Goal: Obtain resource: Download file/media

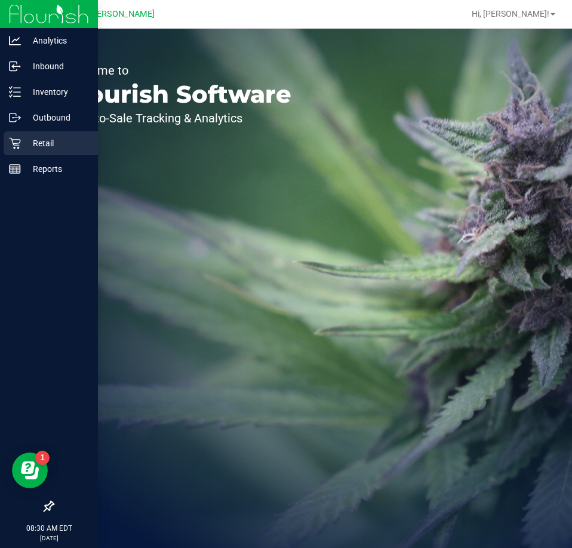
click at [50, 141] on p "Retail" at bounding box center [57, 143] width 72 height 14
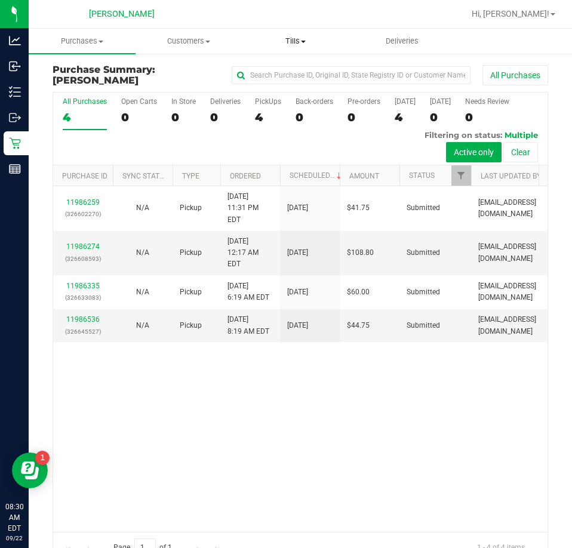
click at [291, 36] on span "Tills" at bounding box center [295, 41] width 106 height 11
click at [289, 75] on span "Manage tills" at bounding box center [282, 72] width 81 height 10
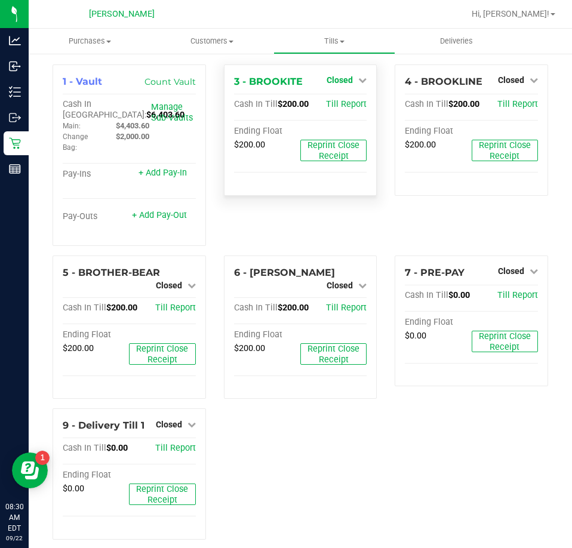
click at [327, 76] on span "Closed" at bounding box center [340, 80] width 26 height 10
click at [331, 103] on link "Open Till" at bounding box center [340, 105] width 32 height 10
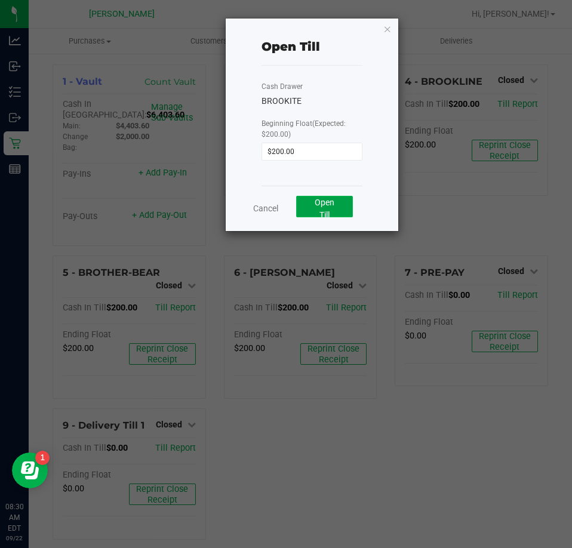
click at [328, 200] on span "Open Till" at bounding box center [325, 209] width 20 height 22
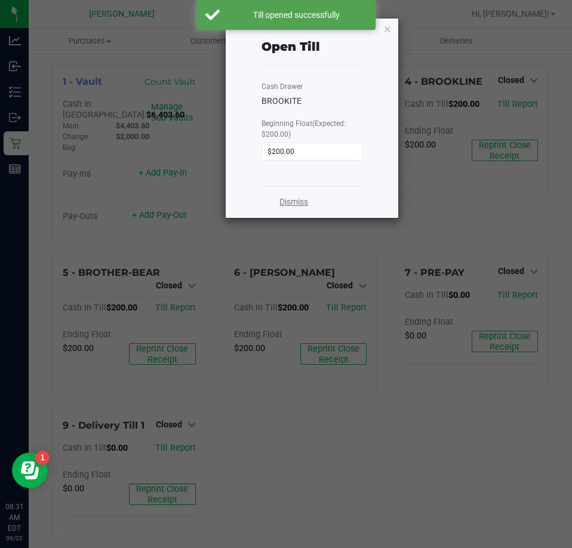
click at [306, 200] on link "Dismiss" at bounding box center [293, 202] width 29 height 13
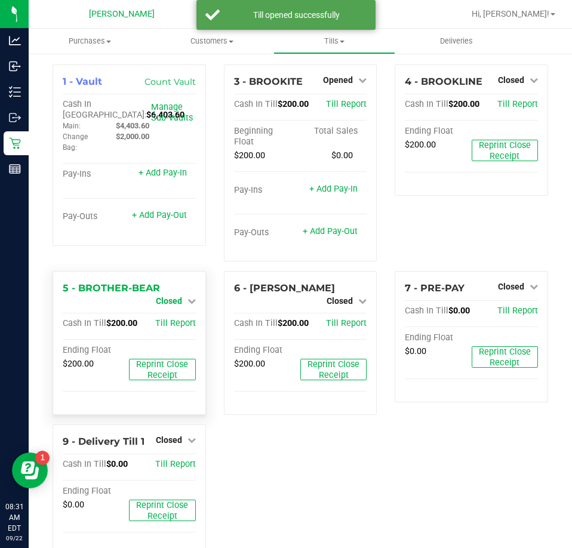
click at [167, 304] on span "Closed" at bounding box center [169, 301] width 26 height 10
click at [167, 311] on link "Open Till" at bounding box center [169, 312] width 32 height 10
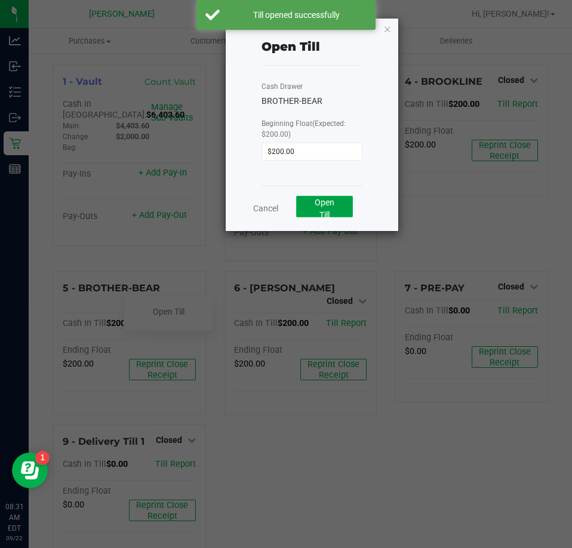
click at [349, 207] on button "Open Till" at bounding box center [324, 206] width 57 height 21
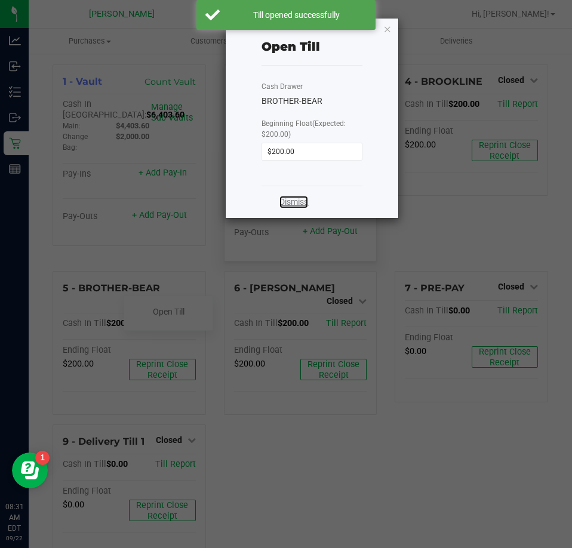
click at [294, 197] on link "Dismiss" at bounding box center [293, 202] width 29 height 13
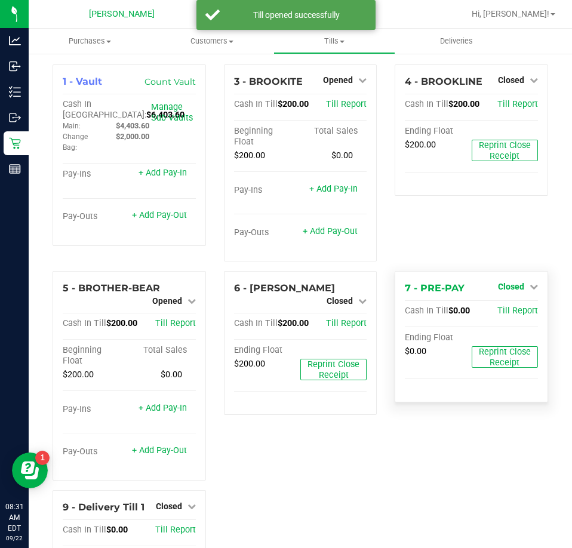
click at [519, 290] on link "Closed" at bounding box center [518, 287] width 40 height 10
click at [504, 312] on link "Open Till" at bounding box center [511, 312] width 32 height 10
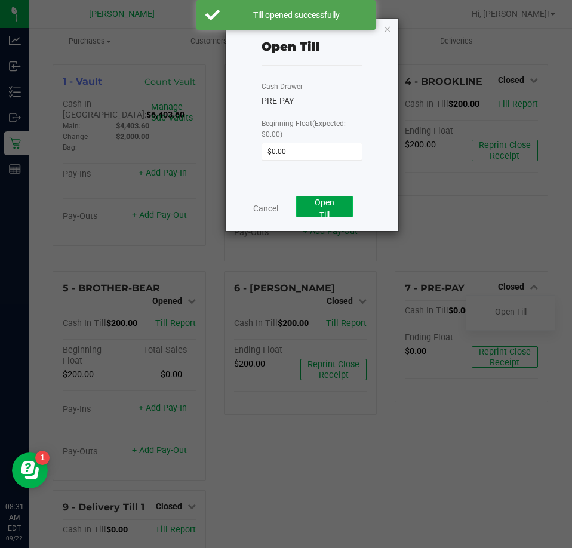
click at [337, 210] on button "Open Till" at bounding box center [324, 206] width 57 height 21
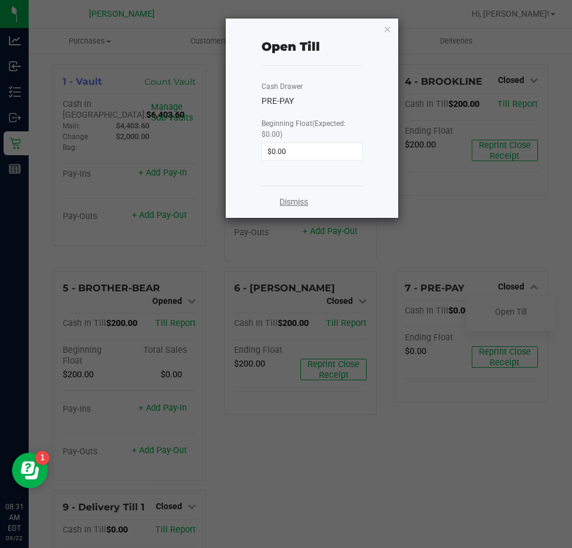
click at [291, 204] on link "Dismiss" at bounding box center [293, 202] width 29 height 13
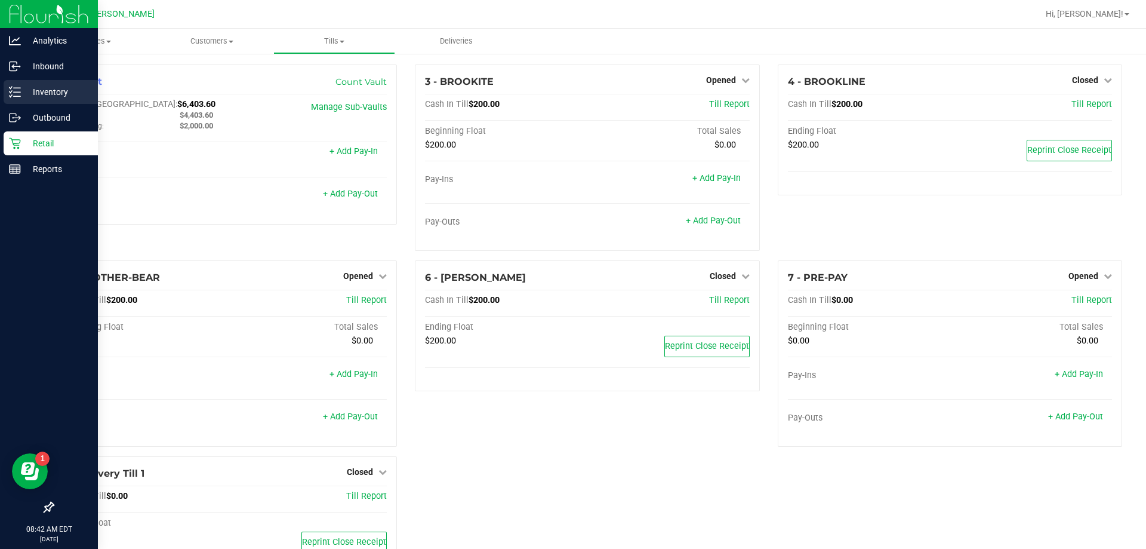
click at [49, 85] on p "Inventory" at bounding box center [57, 92] width 72 height 14
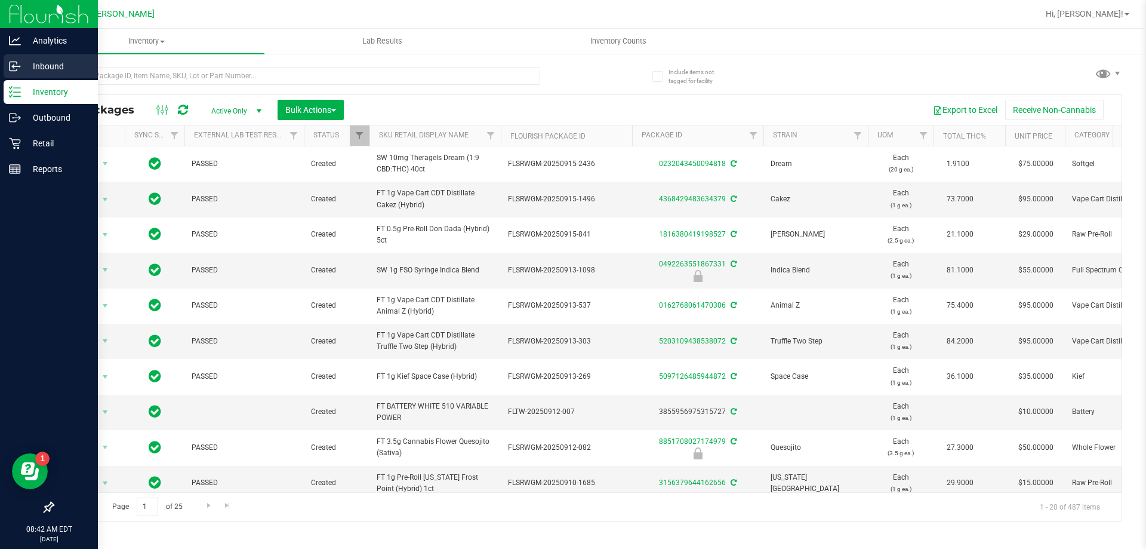
click at [60, 69] on p "Inbound" at bounding box center [57, 66] width 72 height 14
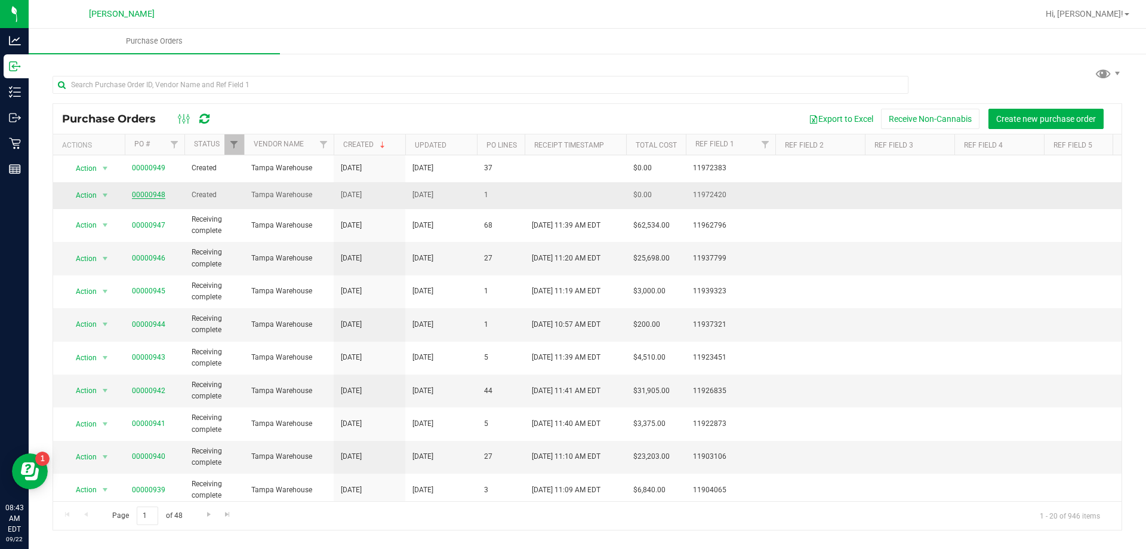
click at [161, 194] on link "00000948" at bounding box center [148, 194] width 33 height 8
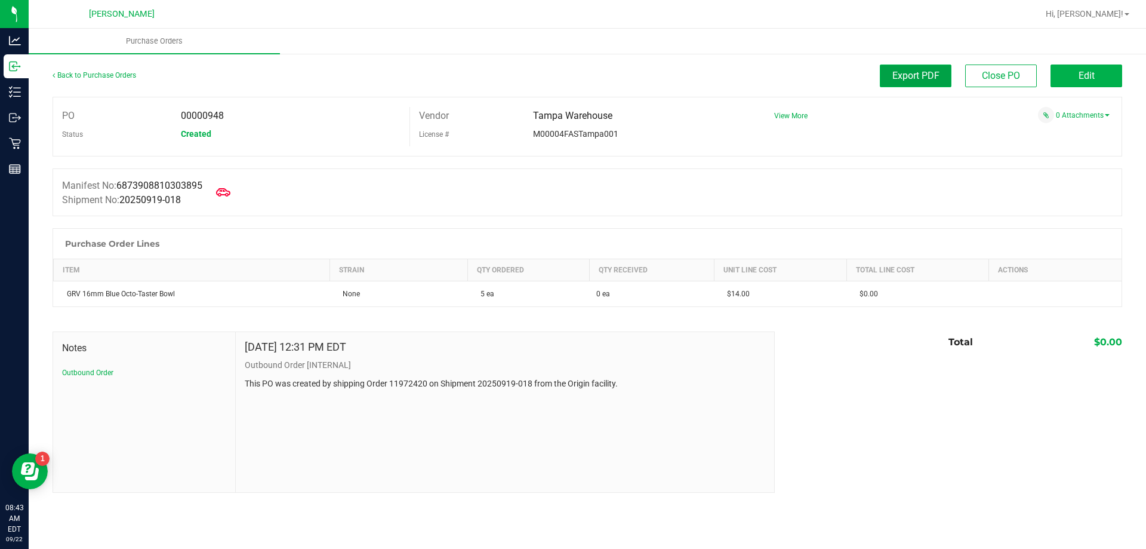
click at [571, 75] on span "Export PDF" at bounding box center [915, 75] width 47 height 11
click at [72, 73] on link "Back to Purchase Orders" at bounding box center [95, 75] width 84 height 8
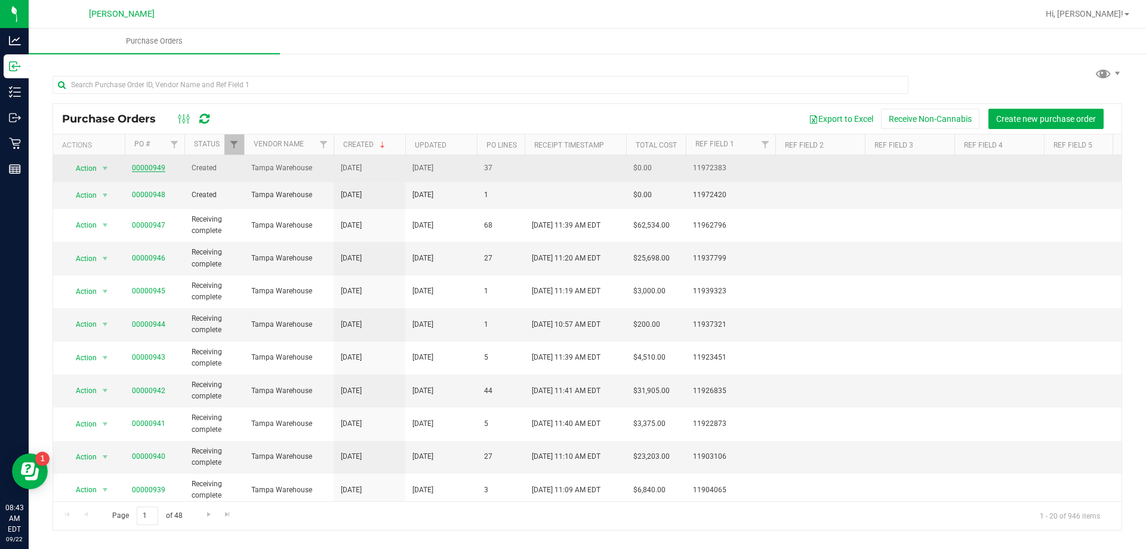
click at [143, 167] on link "00000949" at bounding box center [148, 168] width 33 height 8
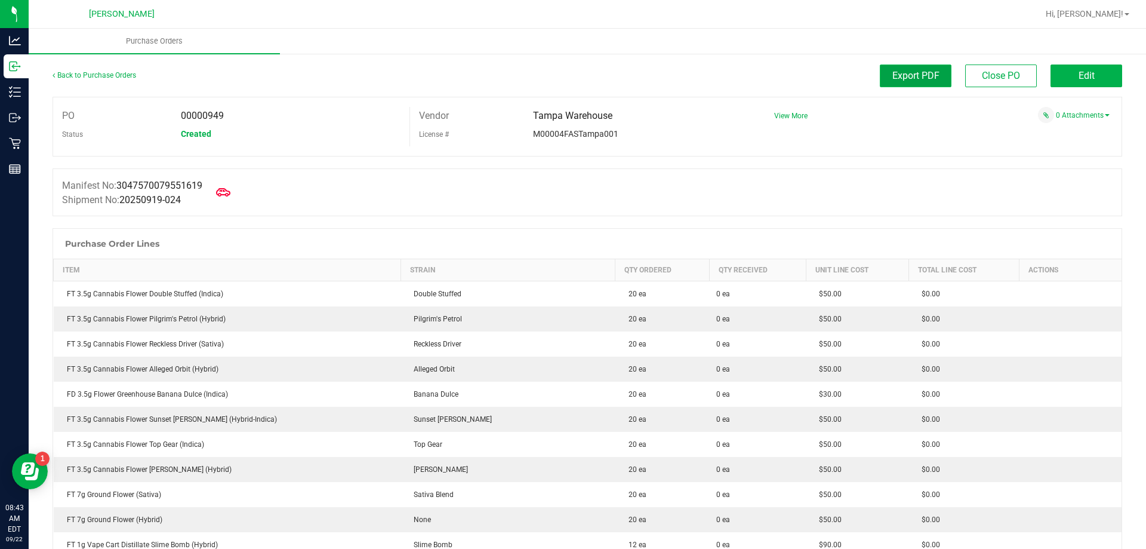
click at [571, 75] on button "Export PDF" at bounding box center [916, 75] width 72 height 23
